Goal: Task Accomplishment & Management: Complete application form

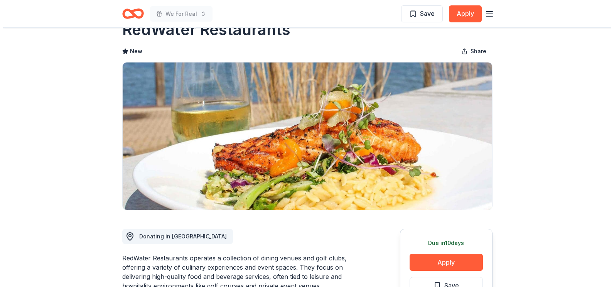
scroll to position [77, 0]
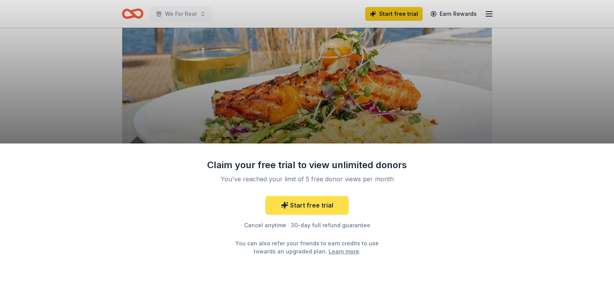
click at [311, 205] on link "Start free trial" at bounding box center [306, 205] width 83 height 19
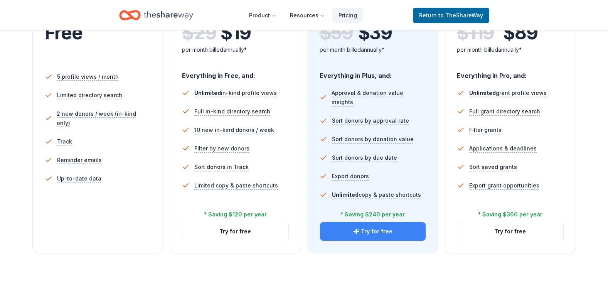
scroll to position [154, 0]
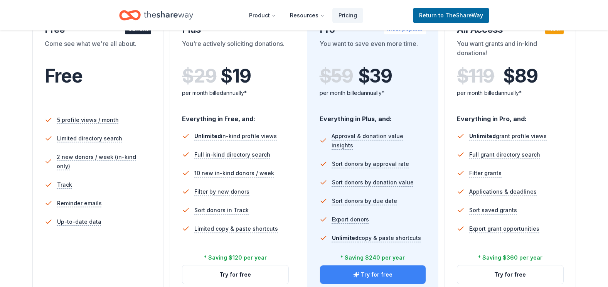
click at [381, 276] on button "Try for free" at bounding box center [373, 274] width 106 height 19
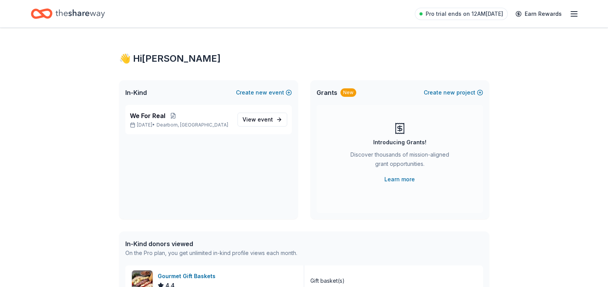
click at [347, 94] on div "New" at bounding box center [348, 92] width 16 height 8
click at [319, 91] on span "Grants" at bounding box center [326, 92] width 21 height 9
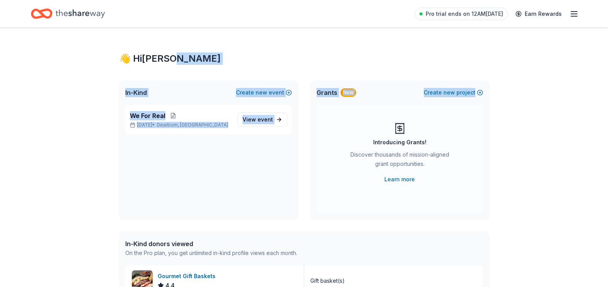
drag, startPoint x: 607, startPoint y: 64, endPoint x: 605, endPoint y: 71, distance: 7.1
click at [155, 114] on span "We For Real" at bounding box center [147, 115] width 35 height 9
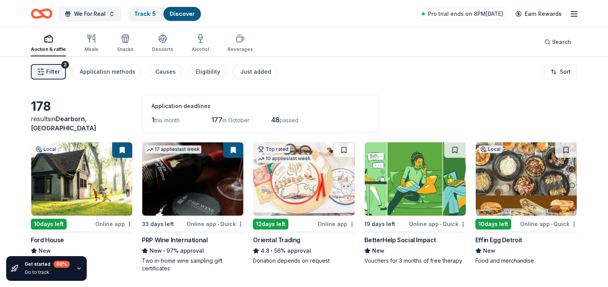
scroll to position [39, 0]
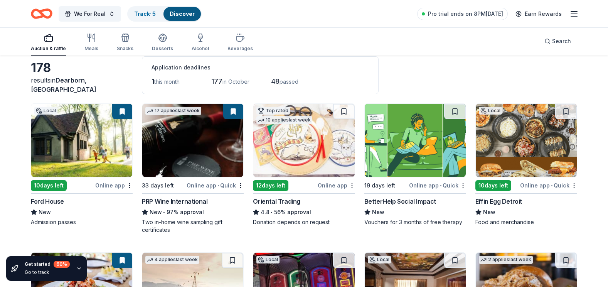
click at [187, 13] on link "Discover" at bounding box center [182, 13] width 25 height 7
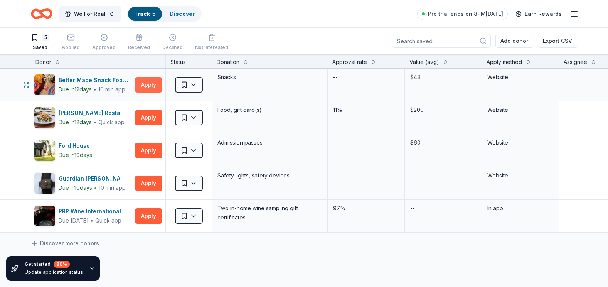
click at [145, 86] on button "Apply" at bounding box center [148, 84] width 27 height 15
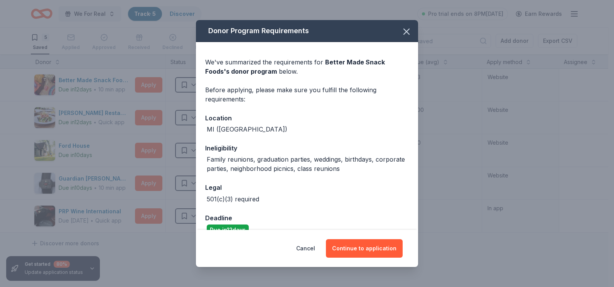
scroll to position [15, 0]
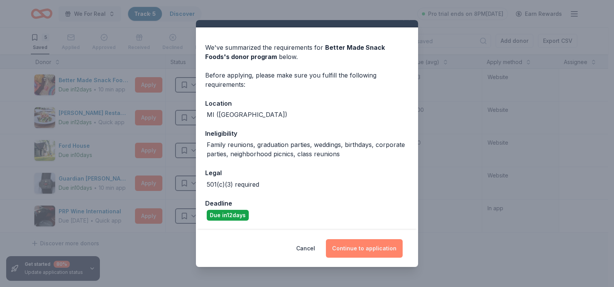
click at [376, 249] on button "Continue to application" at bounding box center [364, 248] width 77 height 19
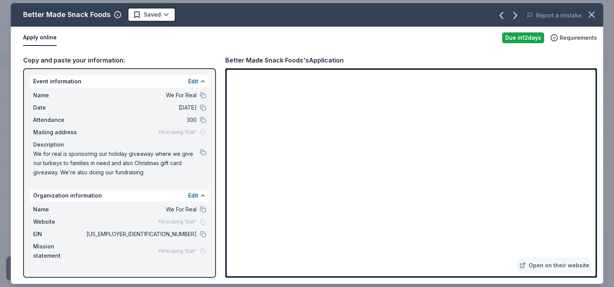
drag, startPoint x: 605, startPoint y: 195, endPoint x: 605, endPoint y: 212, distance: 17.0
click at [605, 212] on div "Better Made Snack Foods Saved Report a mistake Apply online Due [DATE] Requirem…" at bounding box center [307, 143] width 614 height 287
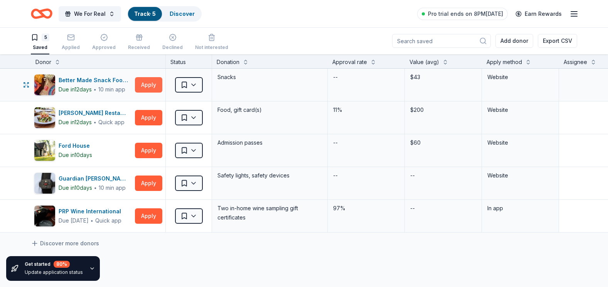
click at [153, 84] on button "Apply" at bounding box center [148, 84] width 27 height 15
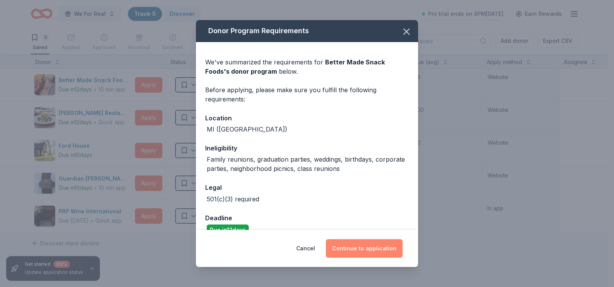
click at [377, 246] on button "Continue to application" at bounding box center [364, 248] width 77 height 19
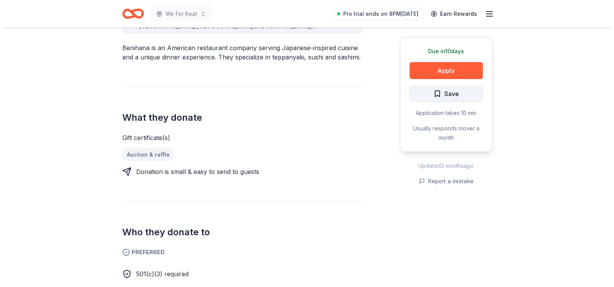
scroll to position [270, 0]
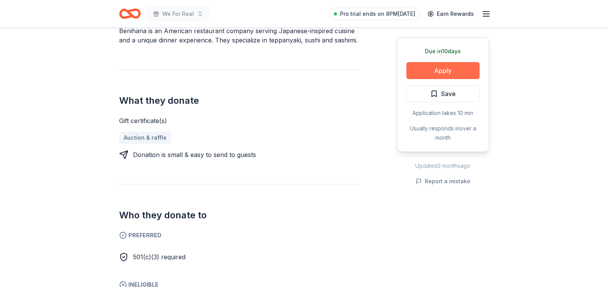
click at [436, 72] on button "Apply" at bounding box center [442, 70] width 73 height 17
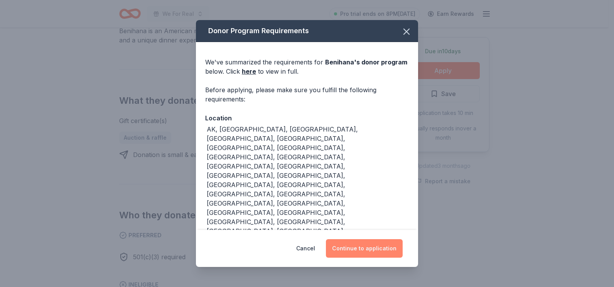
click at [359, 245] on button "Continue to application" at bounding box center [364, 248] width 77 height 19
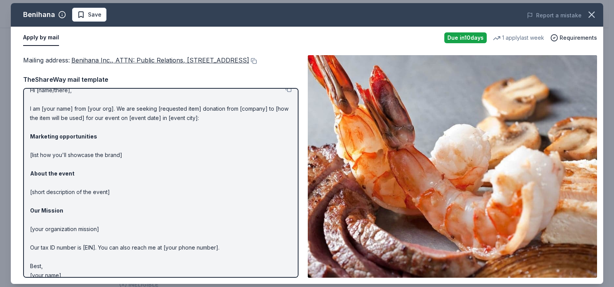
scroll to position [0, 0]
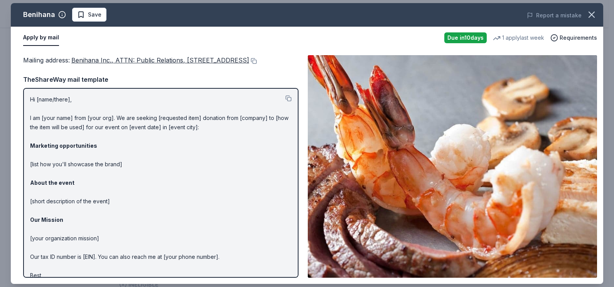
click at [67, 108] on p "Hi [name/there], I am [your name] from [your org]. We are seeking [requested it…" at bounding box center [160, 192] width 261 height 194
click at [67, 111] on p "Hi [name/there], I am [your name] from [your org]. We are seeking [requested it…" at bounding box center [160, 192] width 261 height 194
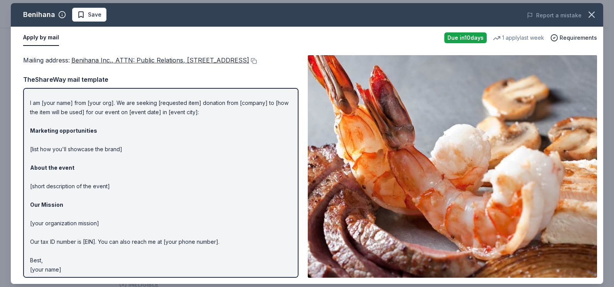
scroll to position [29, 0]
